Goal: Information Seeking & Learning: Learn about a topic

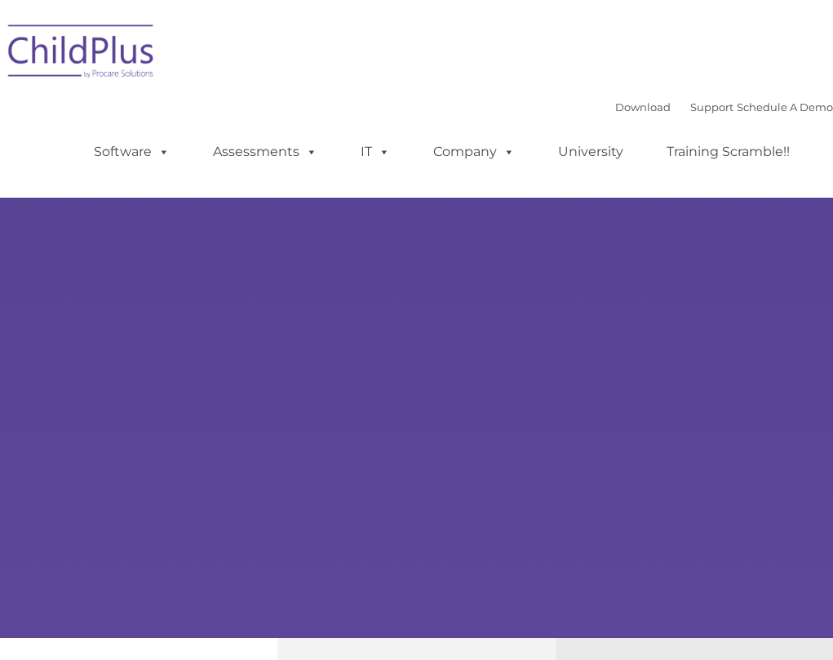
select select "MEDIUM"
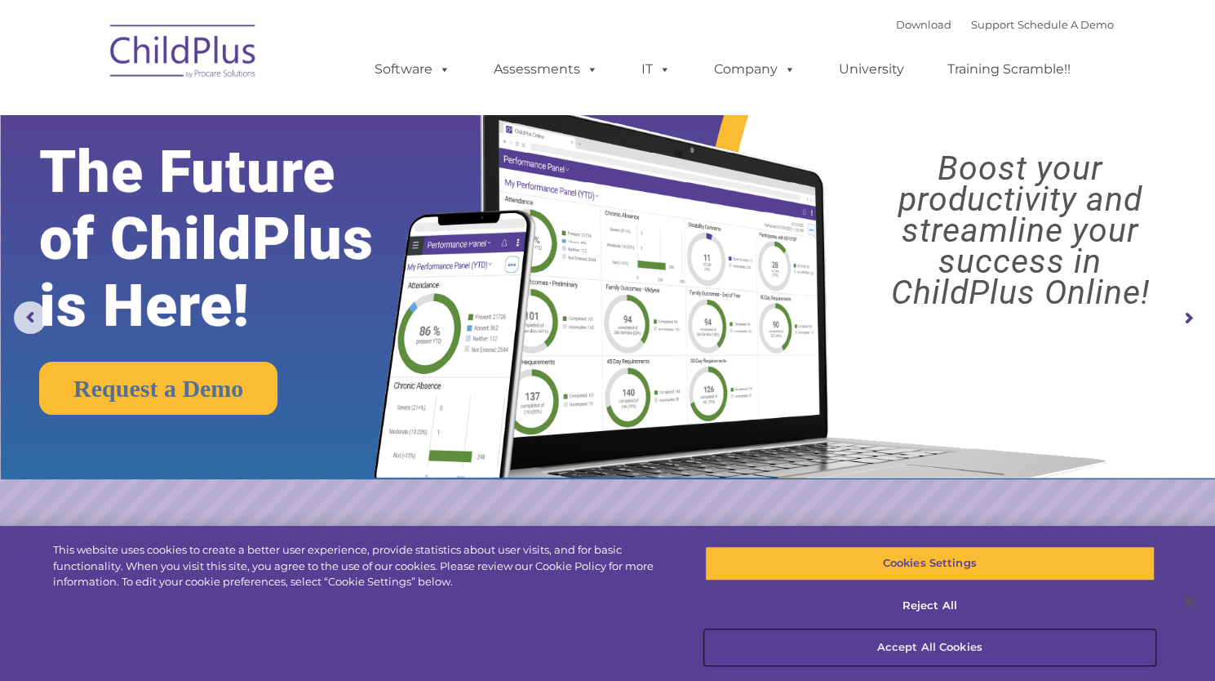
click at [833, 637] on button "Accept All Cookies" at bounding box center [930, 647] width 450 height 34
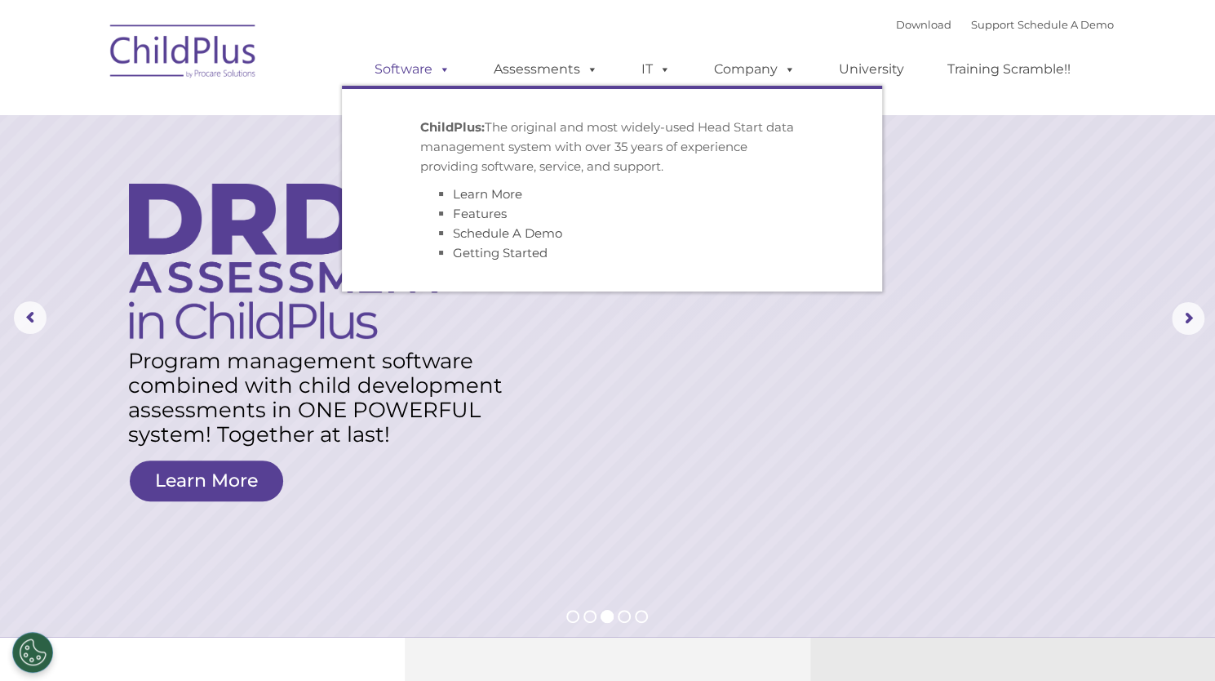
click at [436, 73] on span at bounding box center [442, 69] width 18 height 16
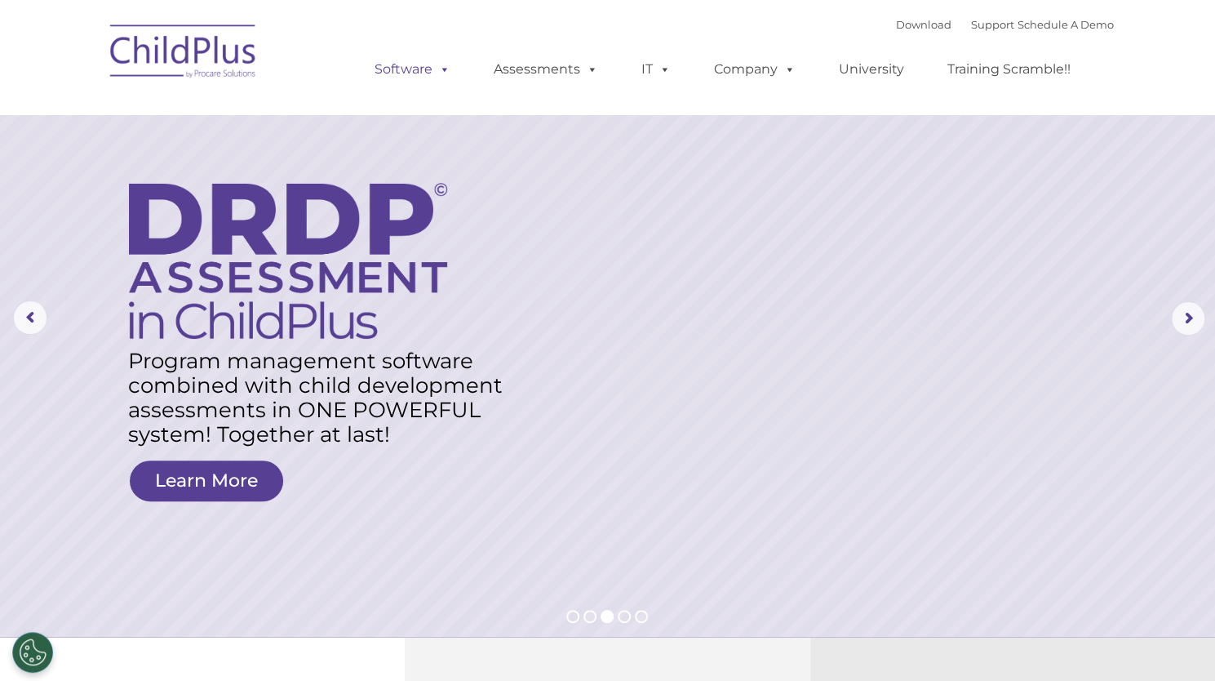
click at [436, 73] on span at bounding box center [442, 69] width 18 height 16
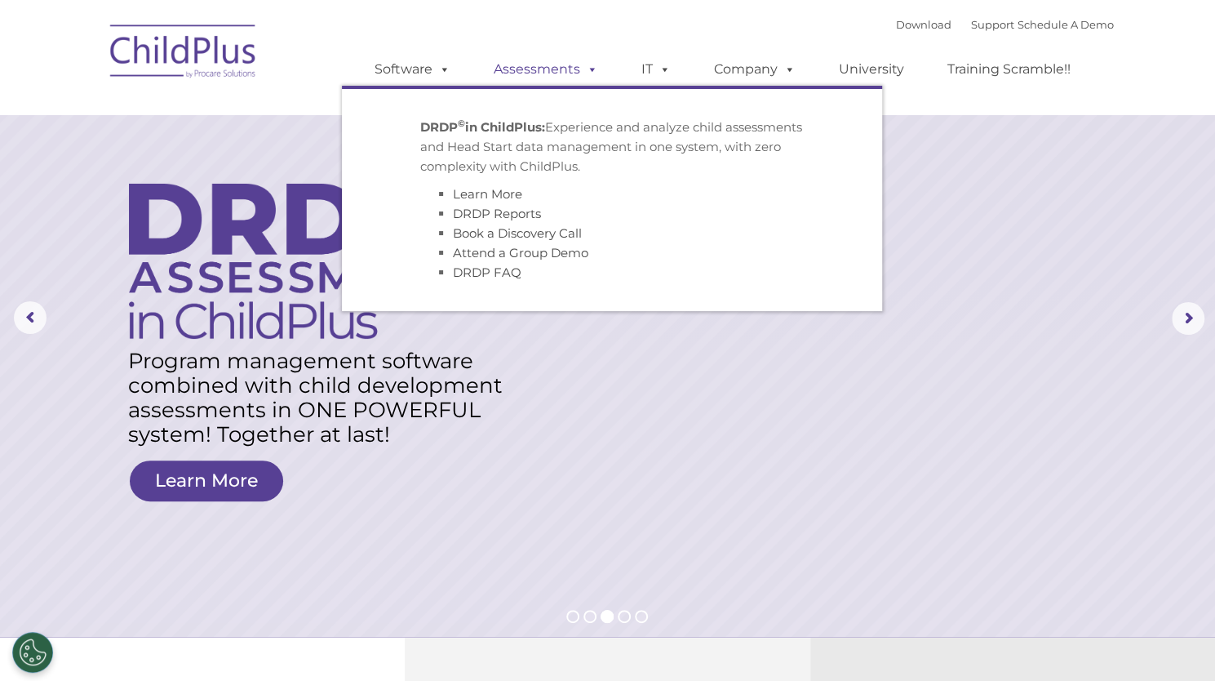
click at [575, 79] on link "Assessments" at bounding box center [546, 69] width 137 height 33
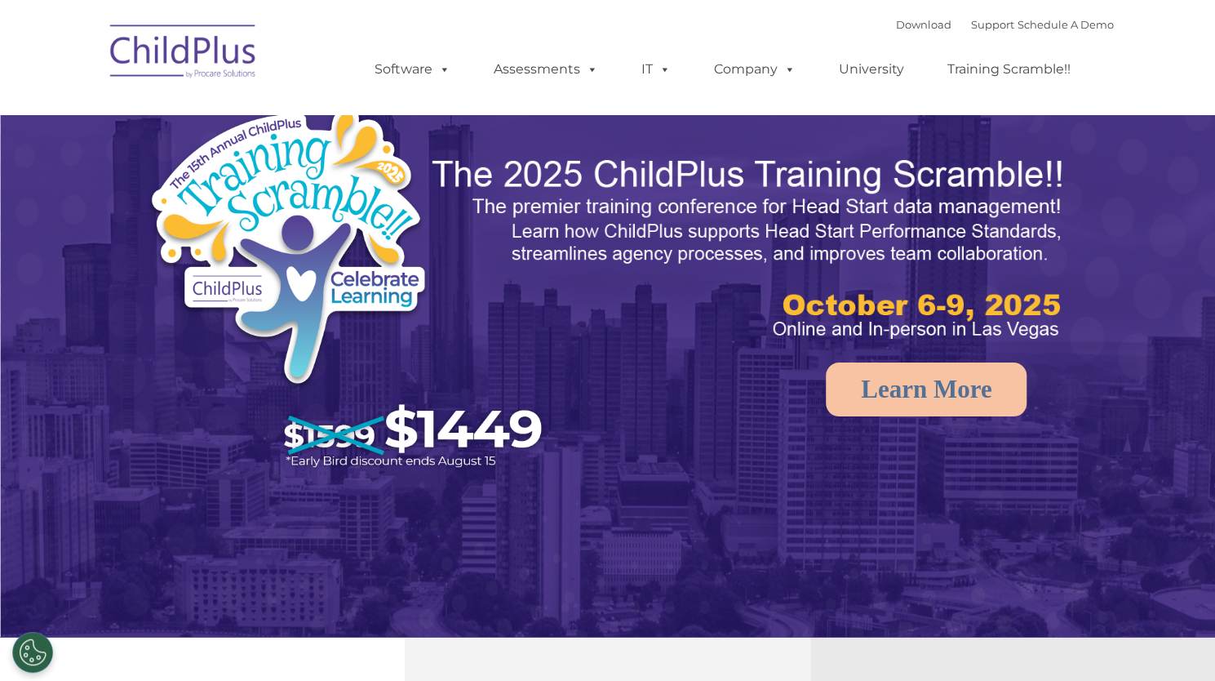
select select "MEDIUM"
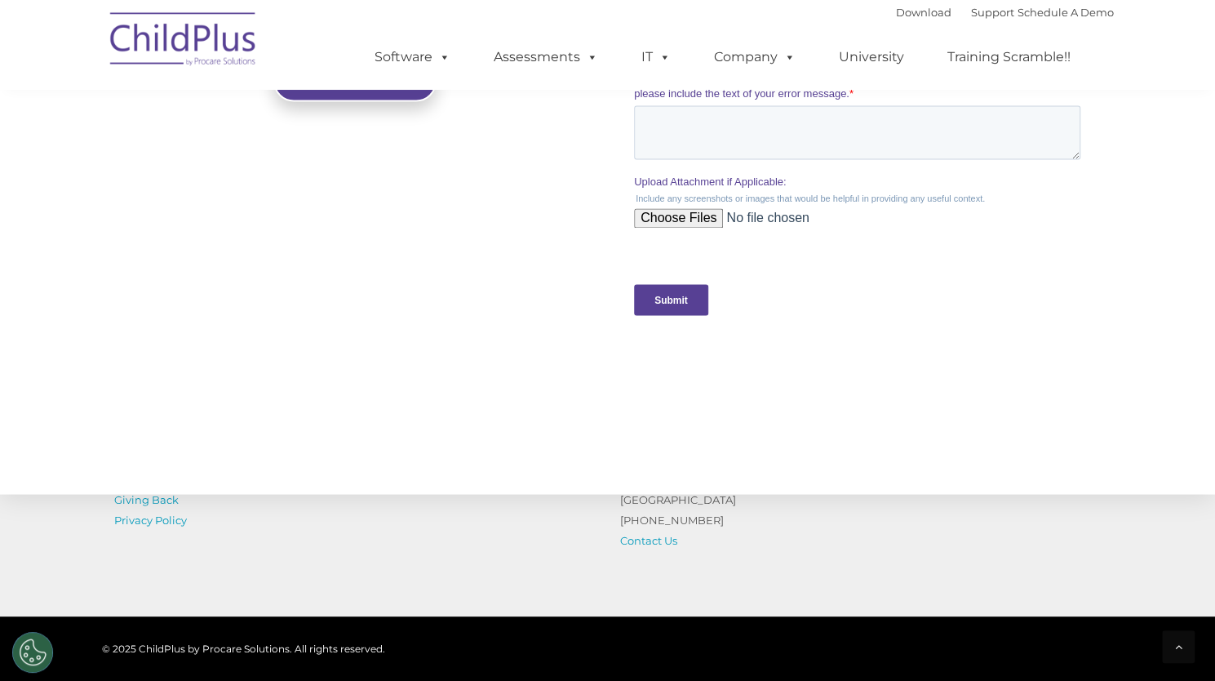
scroll to position [1747, 0]
